Goal: Task Accomplishment & Management: Use online tool/utility

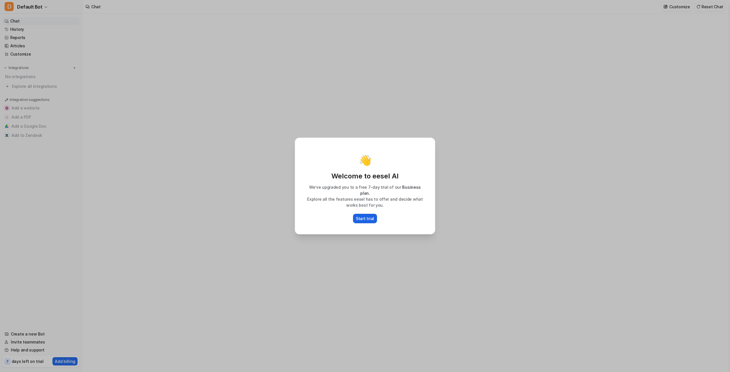
click at [370, 220] on button "Start trial" at bounding box center [365, 218] width 24 height 9
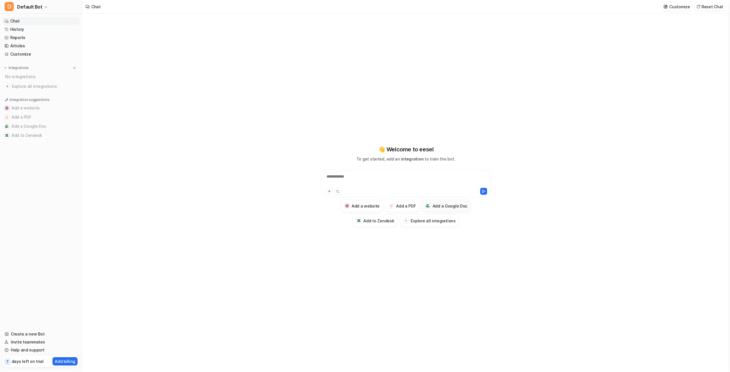
click at [450, 203] on h3 "Add a Google Doc" at bounding box center [450, 206] width 35 height 6
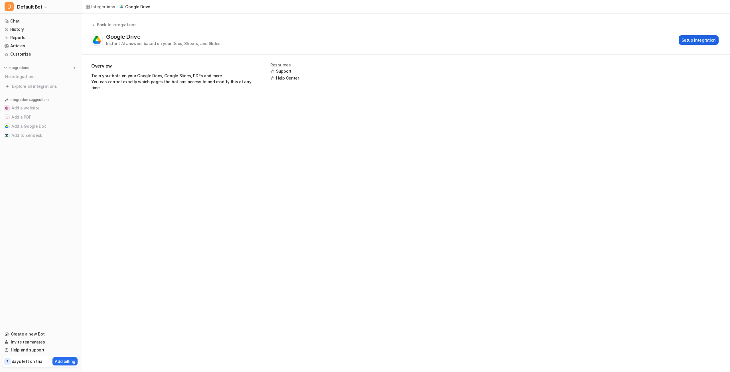
click at [700, 38] on button "Setup Integration" at bounding box center [699, 39] width 40 height 9
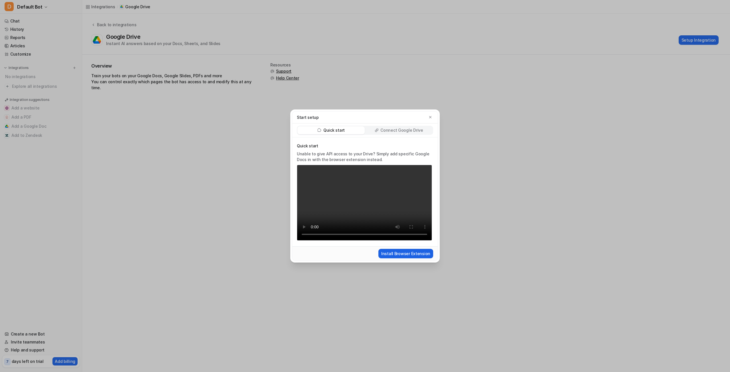
click at [400, 250] on button "Install Browser Extension" at bounding box center [405, 253] width 55 height 9
click at [404, 129] on p "Connect Google Drive" at bounding box center [401, 130] width 42 height 6
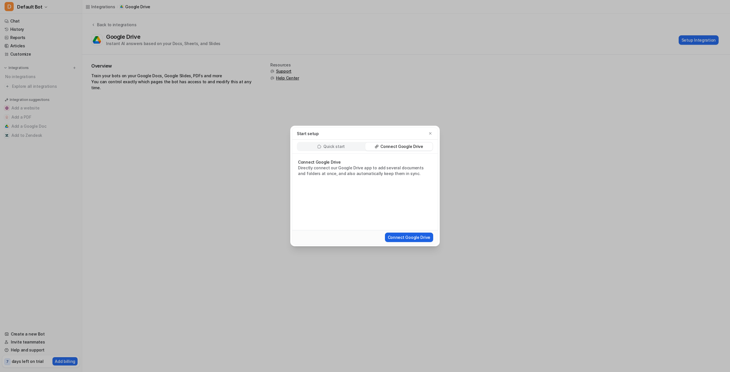
click at [403, 237] on button "Connect Google Drive" at bounding box center [409, 237] width 48 height 9
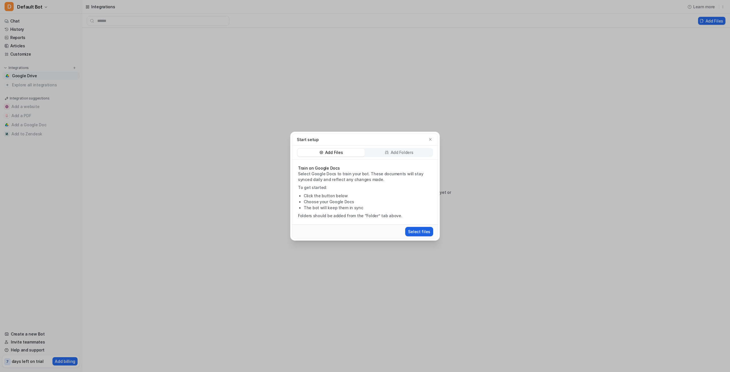
click at [415, 233] on button "Select files" at bounding box center [419, 231] width 28 height 9
click at [412, 230] on button "Select files" at bounding box center [419, 231] width 28 height 9
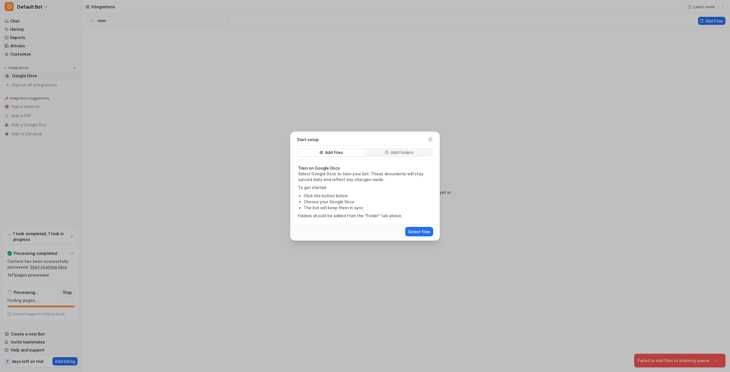
click at [431, 139] on icon "button" at bounding box center [430, 139] width 2 height 2
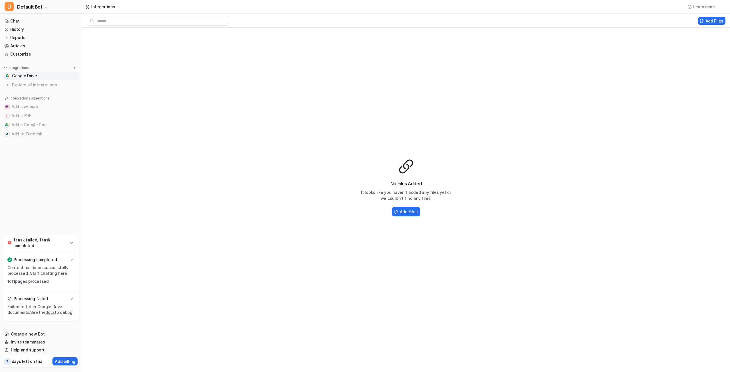
click at [44, 273] on link "Start chatting here" at bounding box center [48, 273] width 37 height 5
type textarea "**********"
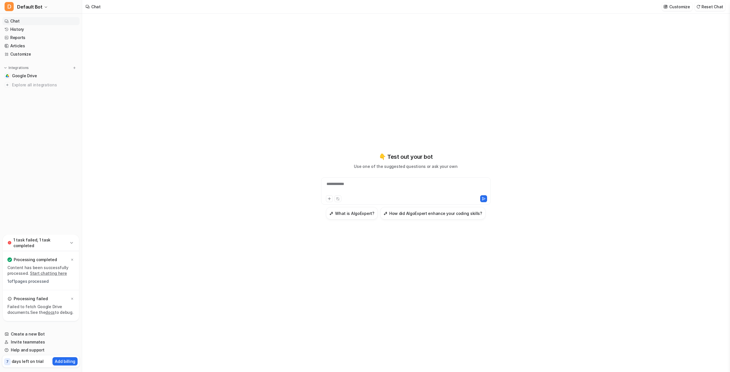
click at [48, 273] on link "Start chatting here" at bounding box center [48, 273] width 37 height 5
click at [380, 184] on div "**********" at bounding box center [406, 187] width 167 height 13
